Goal: Find specific page/section: Find specific page/section

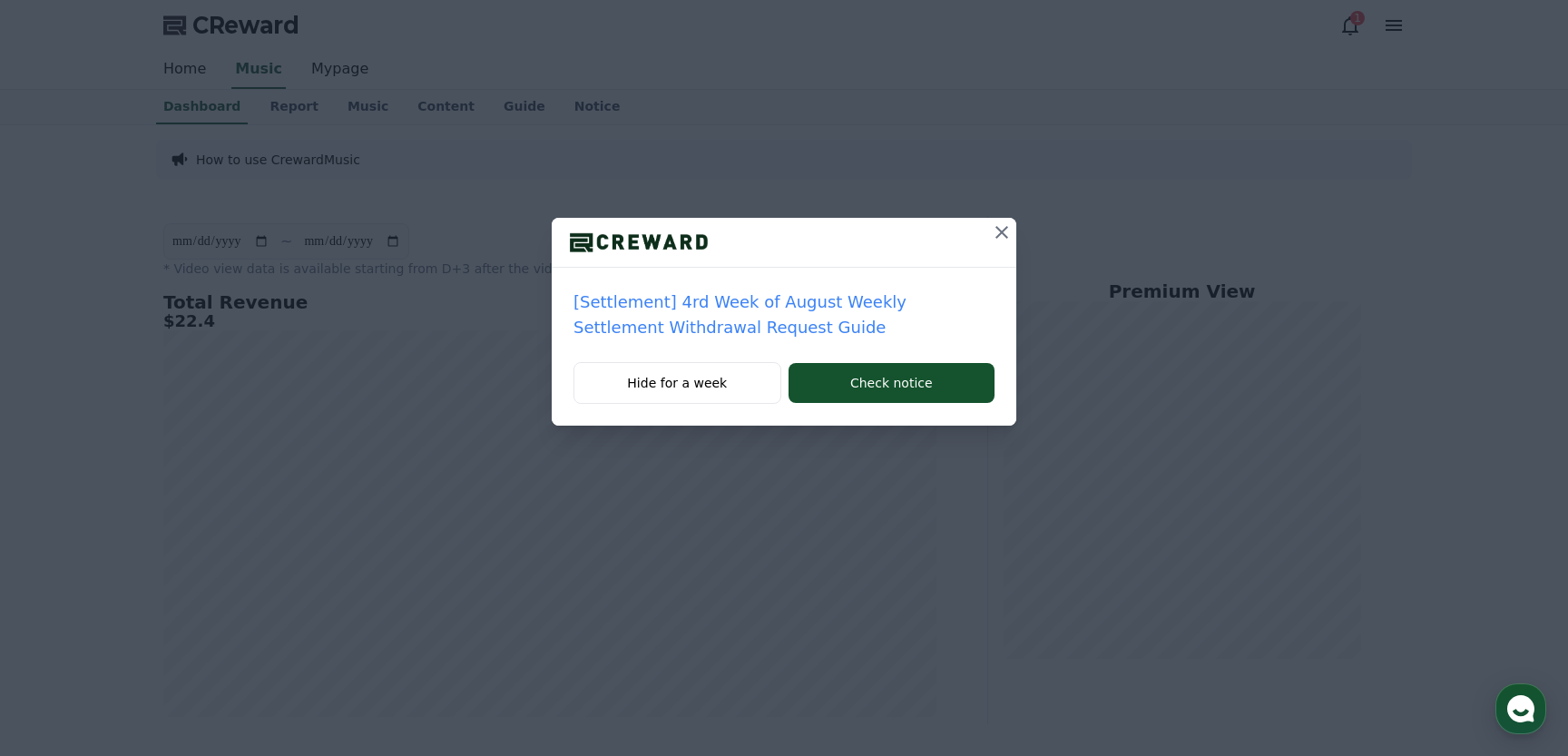
click at [1003, 235] on icon at bounding box center [1002, 233] width 21 height 21
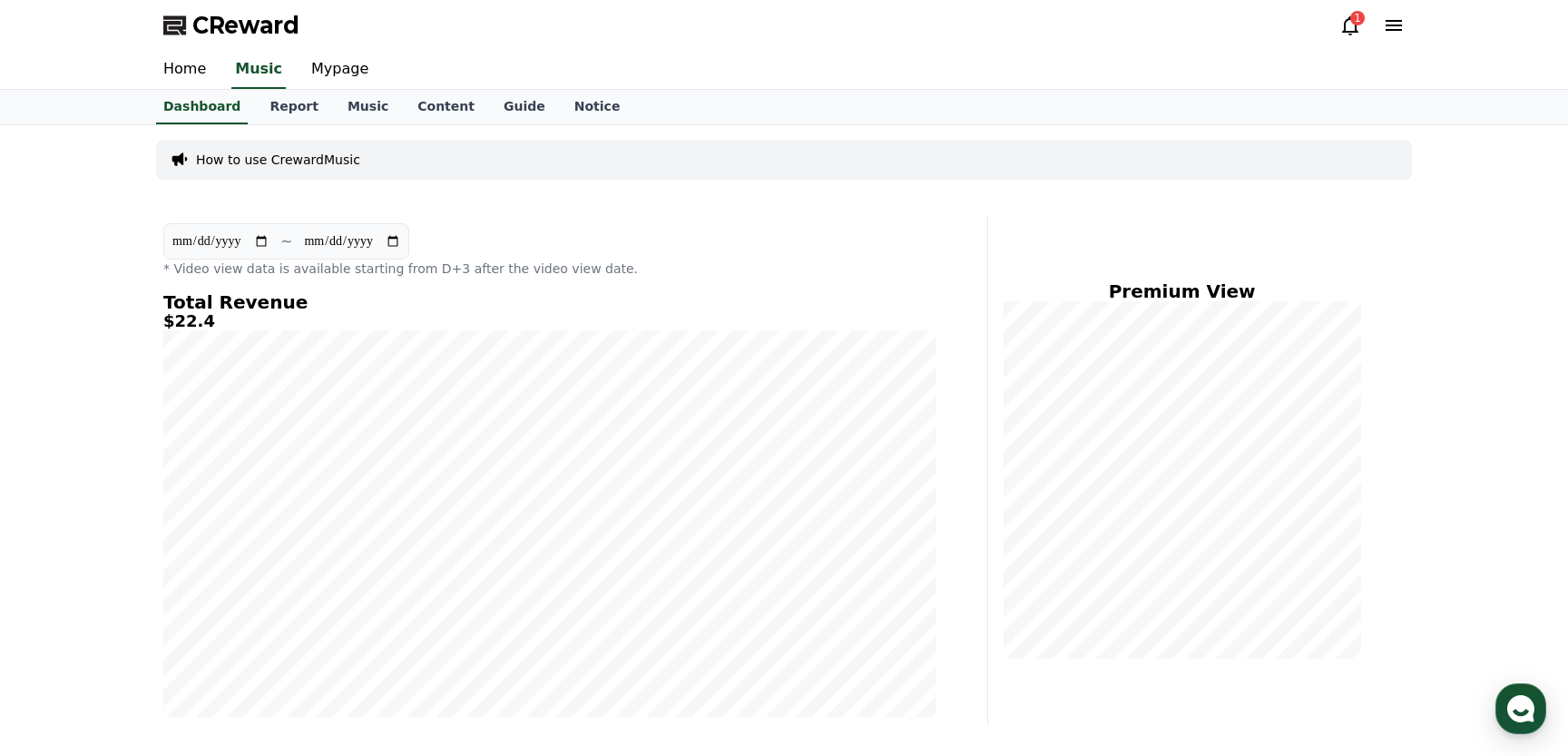
click at [1351, 27] on icon at bounding box center [1350, 25] width 21 height 21
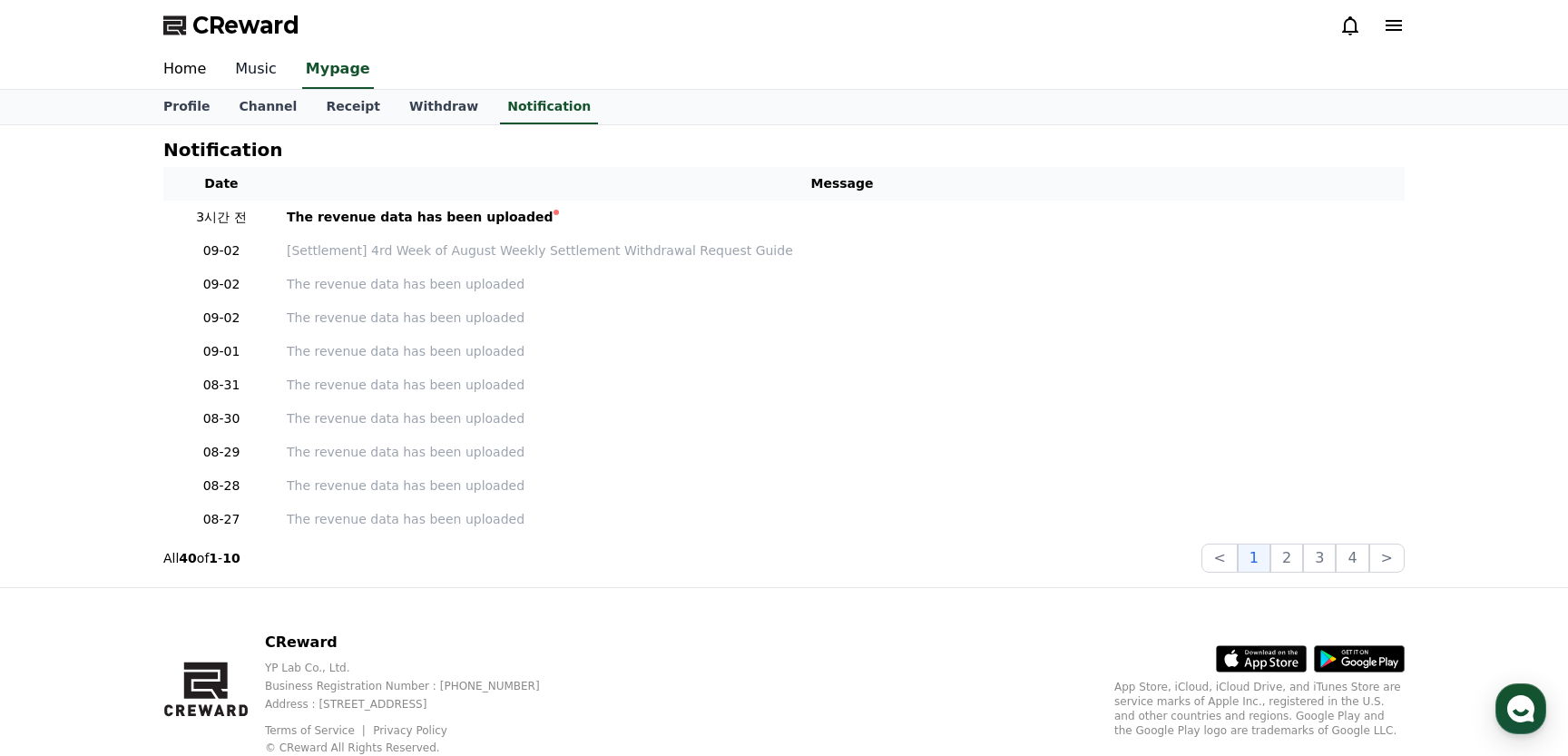
click at [260, 68] on link "Music" at bounding box center [256, 69] width 71 height 38
